Goal: Task Accomplishment & Management: Complete application form

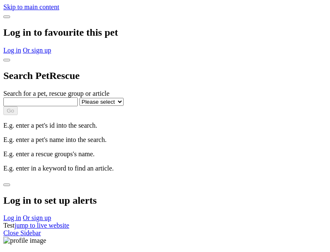
select select
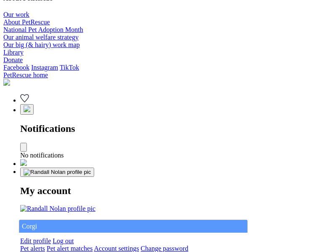
type input "Corgi"
select select "844268919"
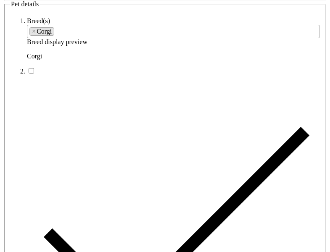
type input "Rockville [GEOGRAPHIC_DATA][PERSON_NAME], 3850"
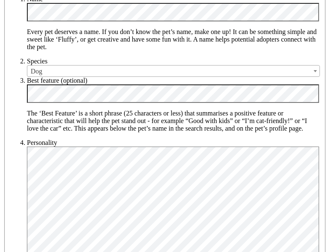
type input "14FEO934M45O193"
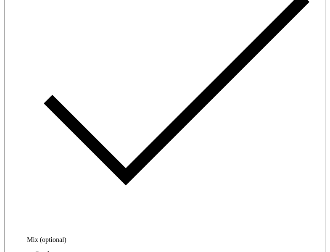
radio input "true"
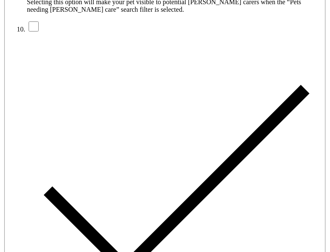
type input "Please wait..."
